Goal: Transaction & Acquisition: Book appointment/travel/reservation

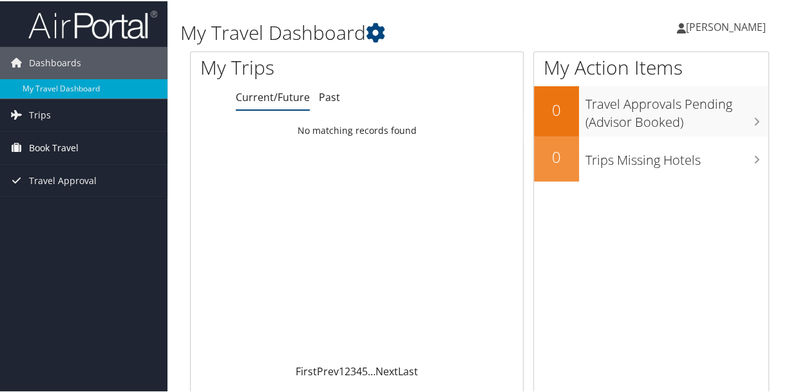
click at [53, 146] on span "Book Travel" at bounding box center [54, 147] width 50 height 32
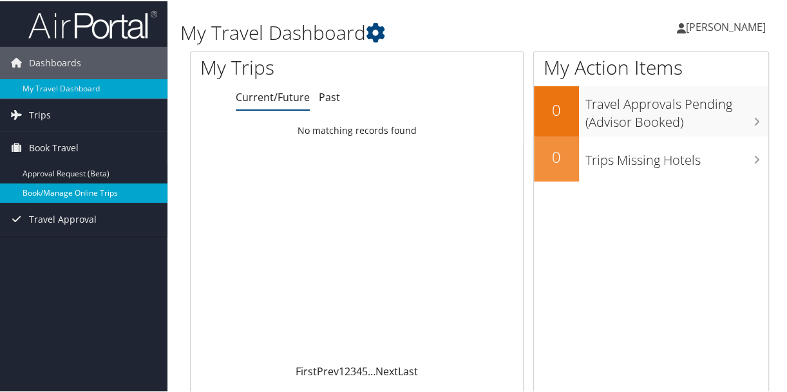
click at [67, 189] on link "Book/Manage Online Trips" at bounding box center [84, 191] width 168 height 19
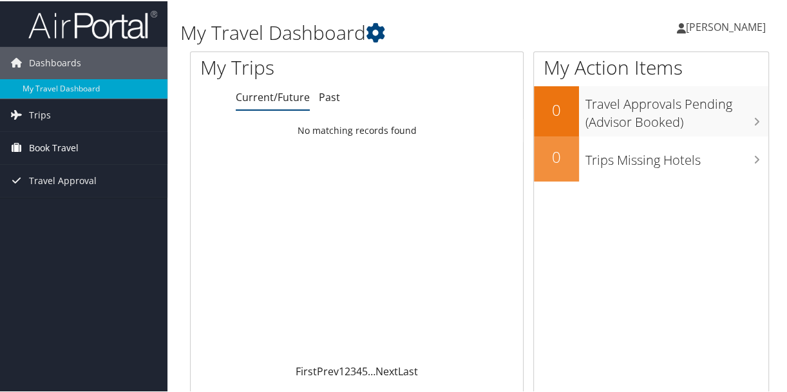
drag, startPoint x: 58, startPoint y: 151, endPoint x: 78, endPoint y: 144, distance: 21.2
click at [58, 151] on span "Book Travel" at bounding box center [54, 147] width 50 height 32
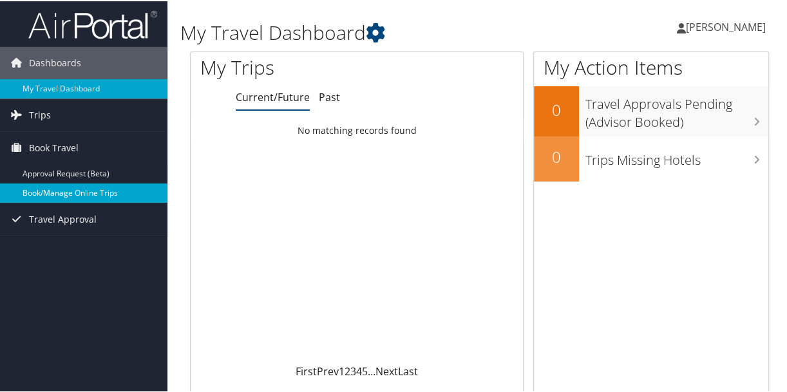
click at [73, 191] on link "Book/Manage Online Trips" at bounding box center [84, 191] width 168 height 19
